Goal: Task Accomplishment & Management: Manage account settings

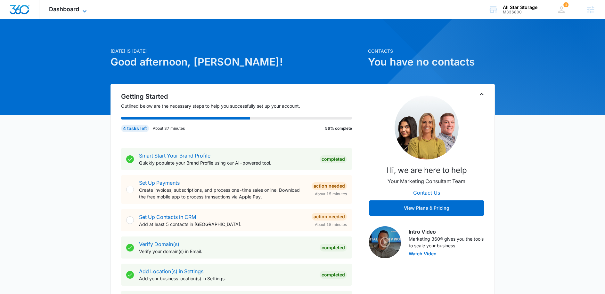
click at [77, 6] on span "Dashboard" at bounding box center [64, 9] width 30 height 7
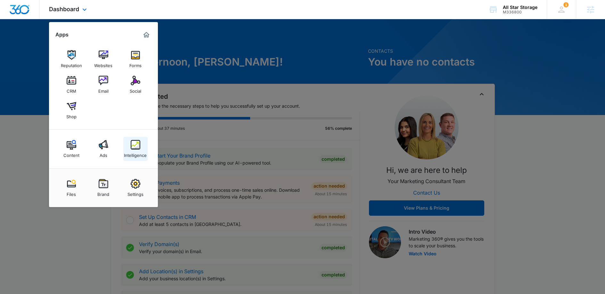
click at [130, 157] on div "Intelligence" at bounding box center [135, 154] width 23 height 8
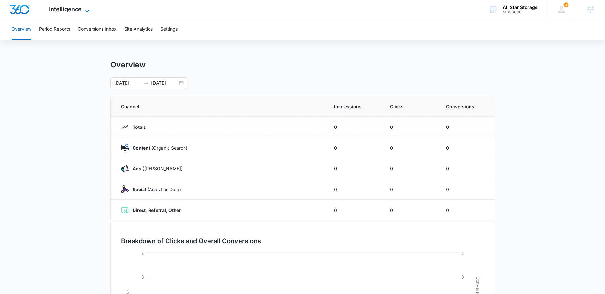
click at [77, 6] on span "Intelligence" at bounding box center [65, 9] width 33 height 7
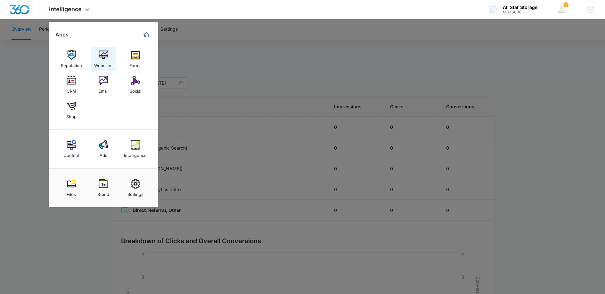
click at [101, 59] on img at bounding box center [104, 55] width 10 height 10
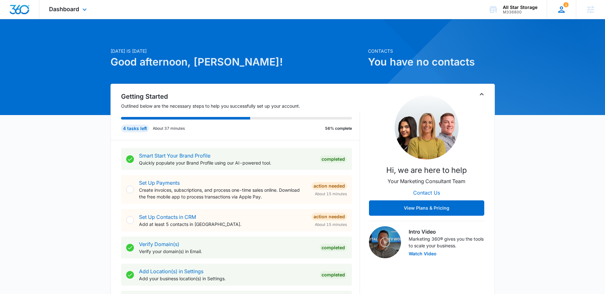
click at [566, 11] on div "1 AS Allison Stephas allison.stephas@madwire.com My Profile 1 Notifications Sup…" at bounding box center [560, 9] width 29 height 19
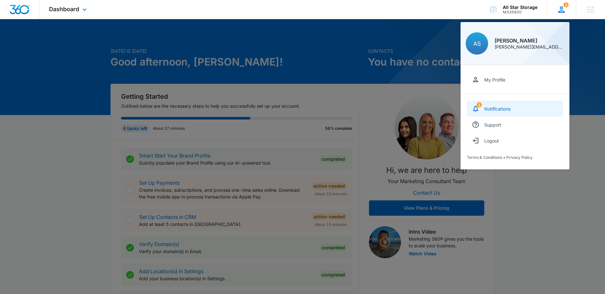
click at [506, 110] on div "Notifications" at bounding box center [497, 108] width 26 height 5
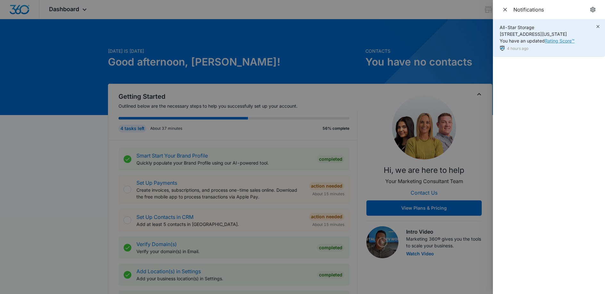
click at [570, 42] on link "Rating Score™" at bounding box center [559, 40] width 30 height 5
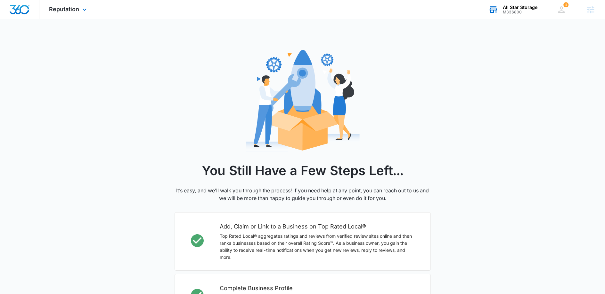
click at [511, 9] on div "All Star Storage" at bounding box center [519, 7] width 35 height 5
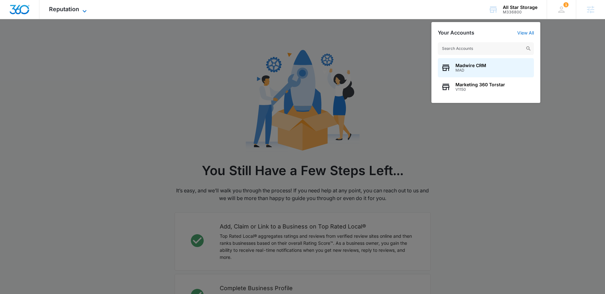
click at [67, 10] on span "Reputation" at bounding box center [64, 9] width 30 height 7
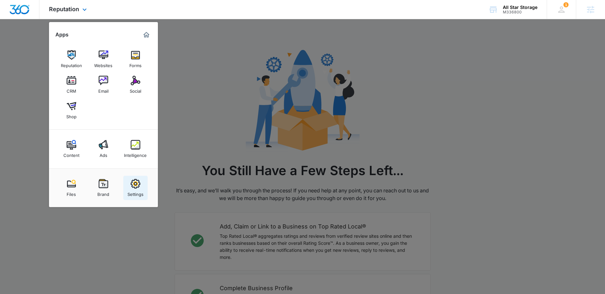
click at [134, 193] on div "Settings" at bounding box center [135, 193] width 16 height 8
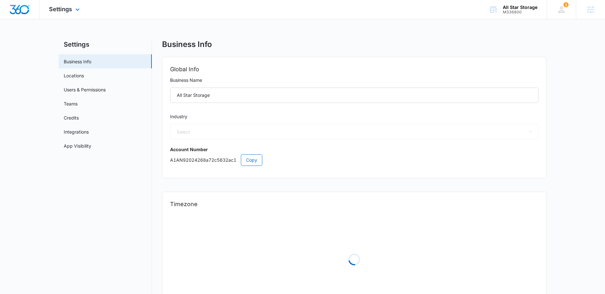
select select "53"
select select "US"
select select "America/[GEOGRAPHIC_DATA]"
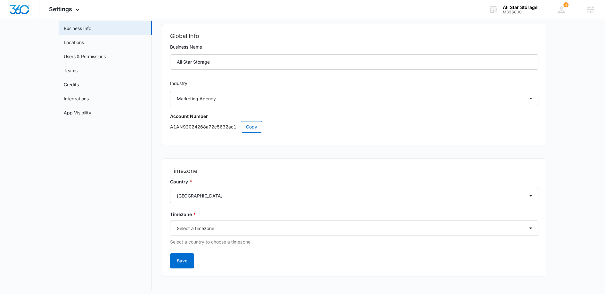
scroll to position [37, 0]
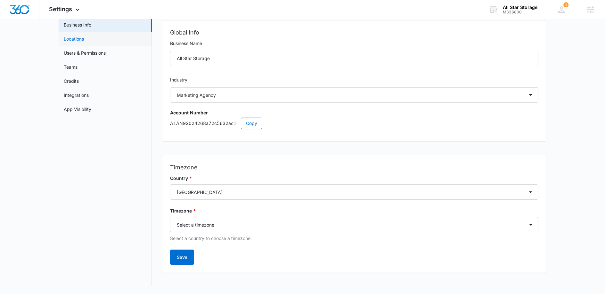
click at [84, 41] on link "Locations" at bounding box center [74, 39] width 20 height 7
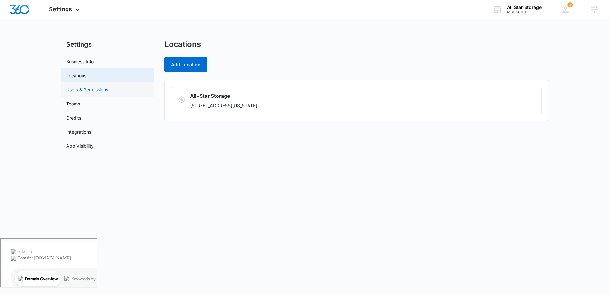
click at [95, 90] on link "Users & Permissions" at bounding box center [87, 89] width 42 height 7
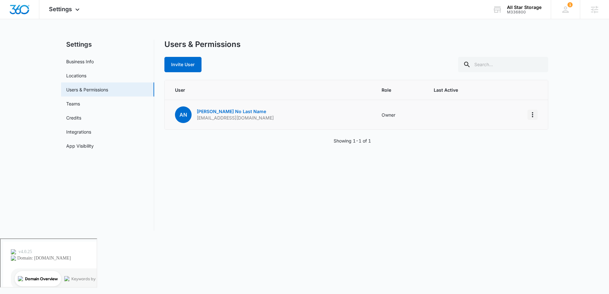
click at [537, 115] on button "Actions" at bounding box center [533, 115] width 10 height 10
drag, startPoint x: 331, startPoint y: 179, endPoint x: 328, endPoint y: 176, distance: 4.1
click at [331, 179] on div "Users & Permissions Invite User User Role Last Active AN [PERSON_NAME] No Last …" at bounding box center [357, 135] width 384 height 191
click at [185, 68] on button "Invite User" at bounding box center [183, 64] width 37 height 15
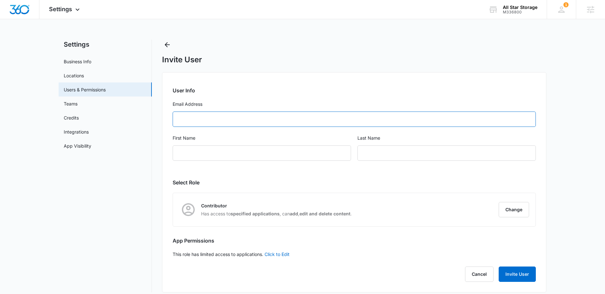
click at [201, 122] on input "Email Address" at bounding box center [354, 119] width 363 height 15
click at [81, 210] on nav "Settings Business Info Locations Users & Permissions Teams Credits Integrations…" at bounding box center [105, 166] width 93 height 253
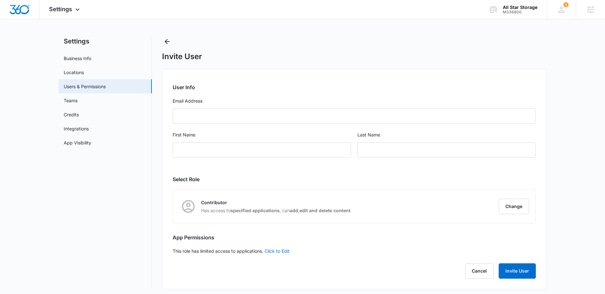
scroll to position [6, 0]
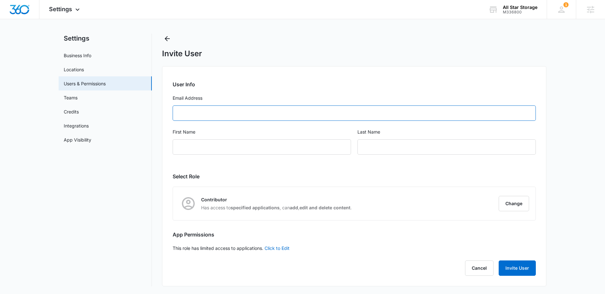
click at [222, 120] on input "Email Address" at bounding box center [354, 113] width 363 height 15
click at [124, 192] on nav "Settings Business Info Locations Users & Permissions Teams Credits Integrations…" at bounding box center [105, 160] width 93 height 253
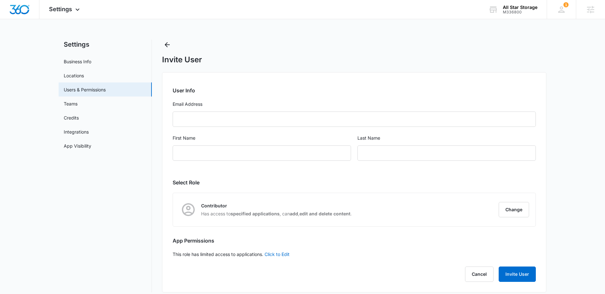
click at [136, 212] on nav "Settings Business Info Locations Users & Permissions Teams Credits Integrations…" at bounding box center [105, 166] width 93 height 253
